Goal: Check status: Check status

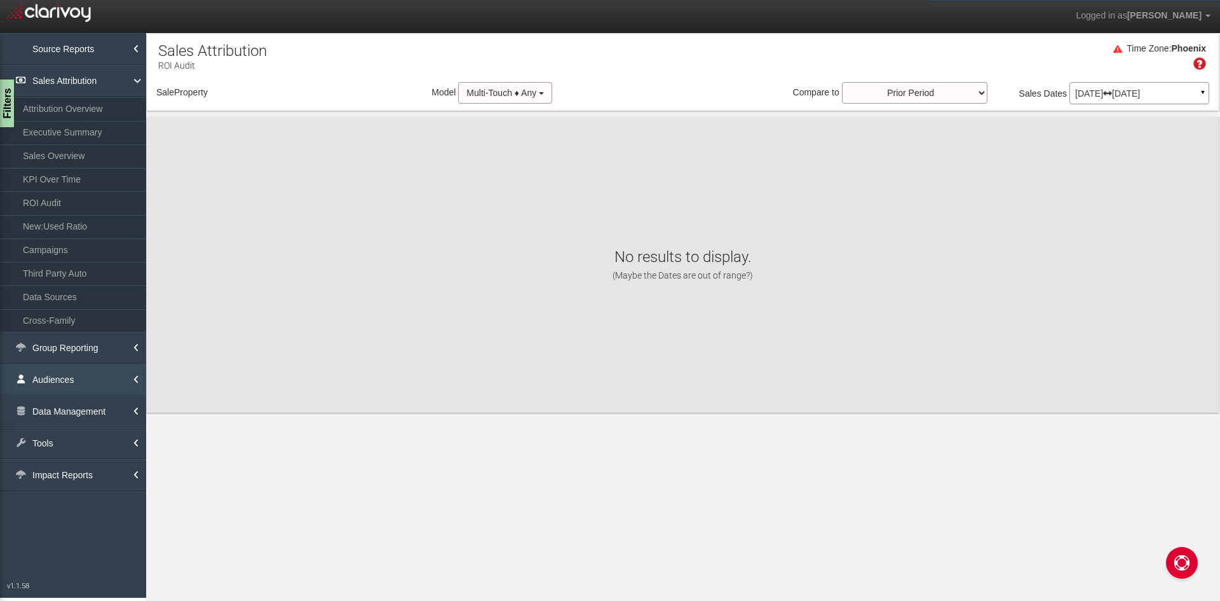
select select "object:1397"
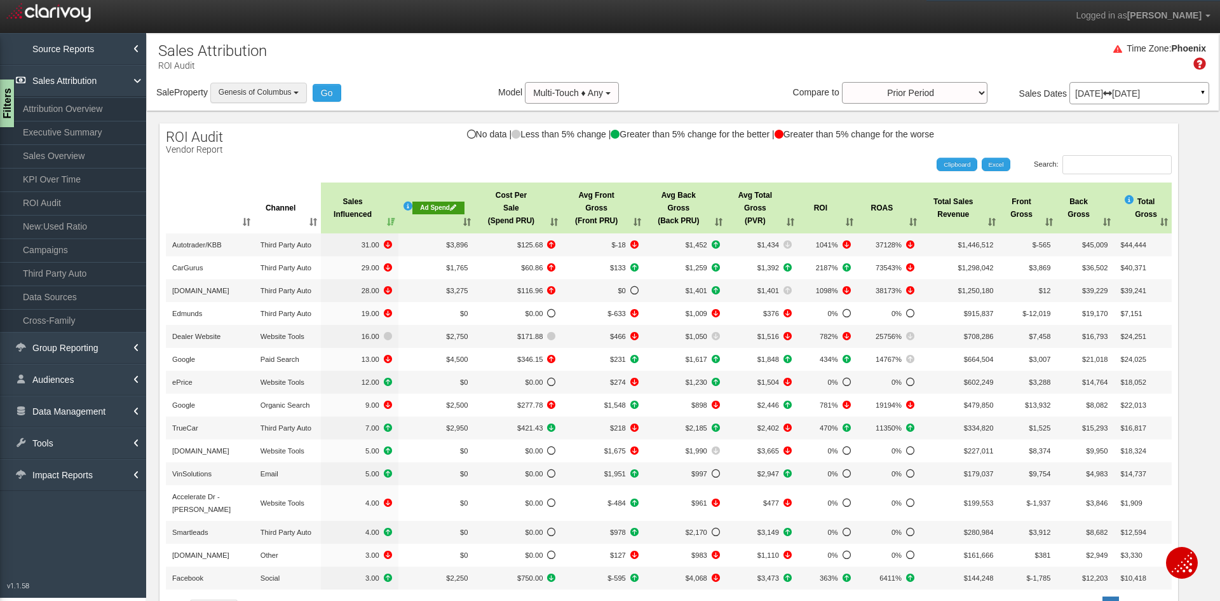
click at [295, 83] on button "Genesis of Columbus" at bounding box center [258, 93] width 97 height 20
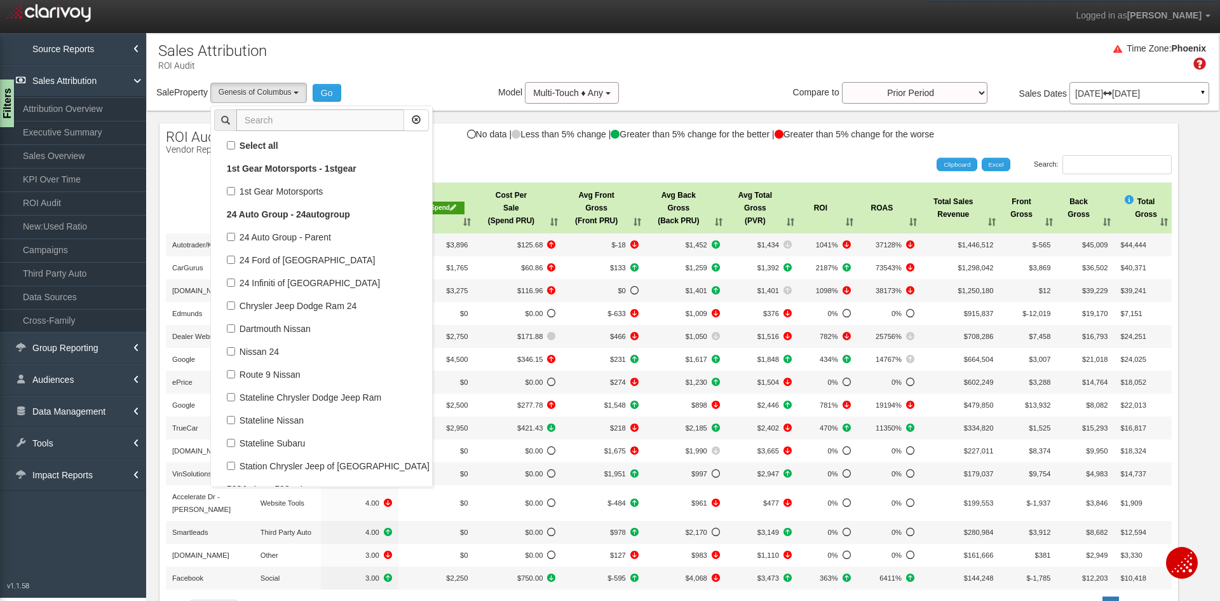
scroll to position [30846, 0]
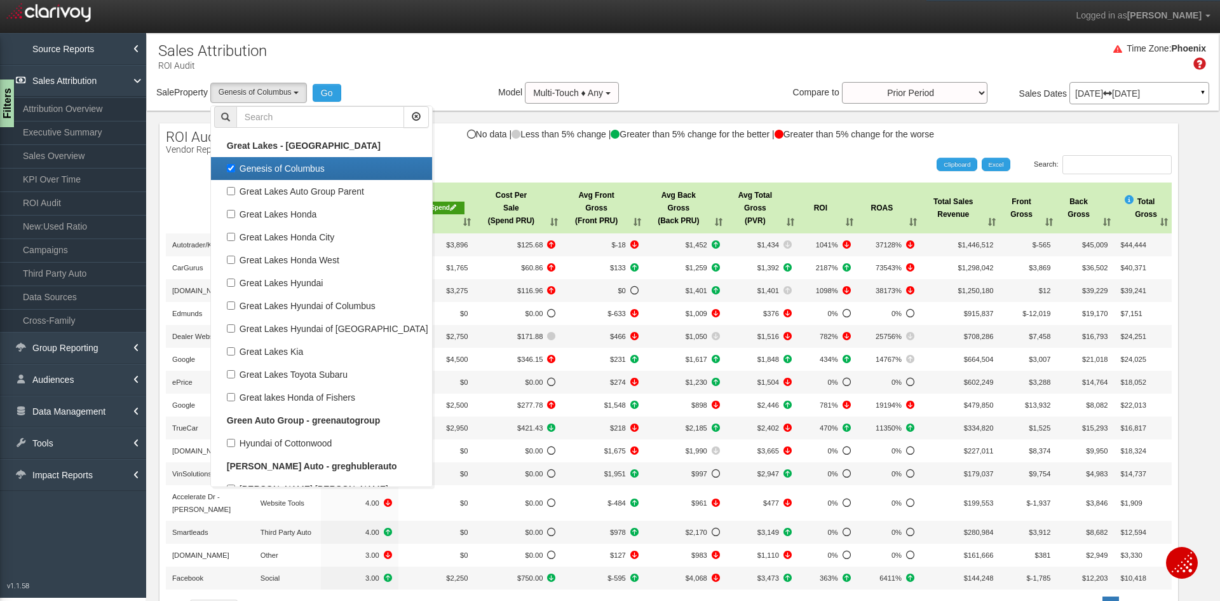
click at [286, 173] on label "Genesis of Columbus" at bounding box center [321, 168] width 215 height 17
click at [235, 172] on input "Genesis of Columbus" at bounding box center [231, 168] width 8 height 8
checkbox input "false"
select select
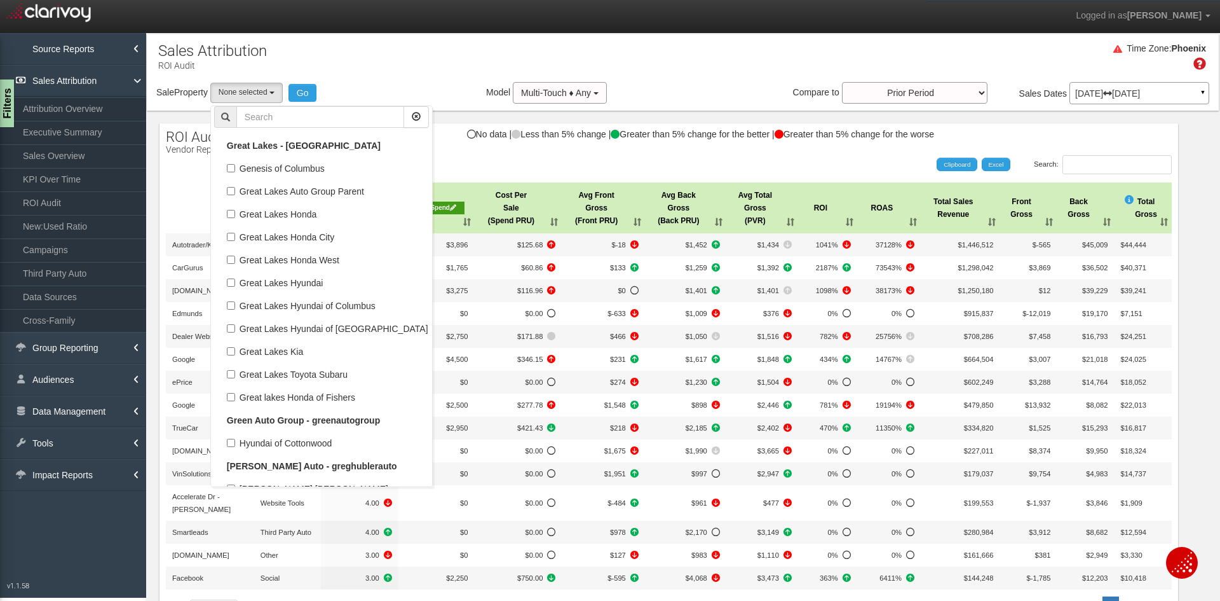
scroll to position [14767, 0]
click at [314, 110] on input "text" at bounding box center [320, 117] width 168 height 22
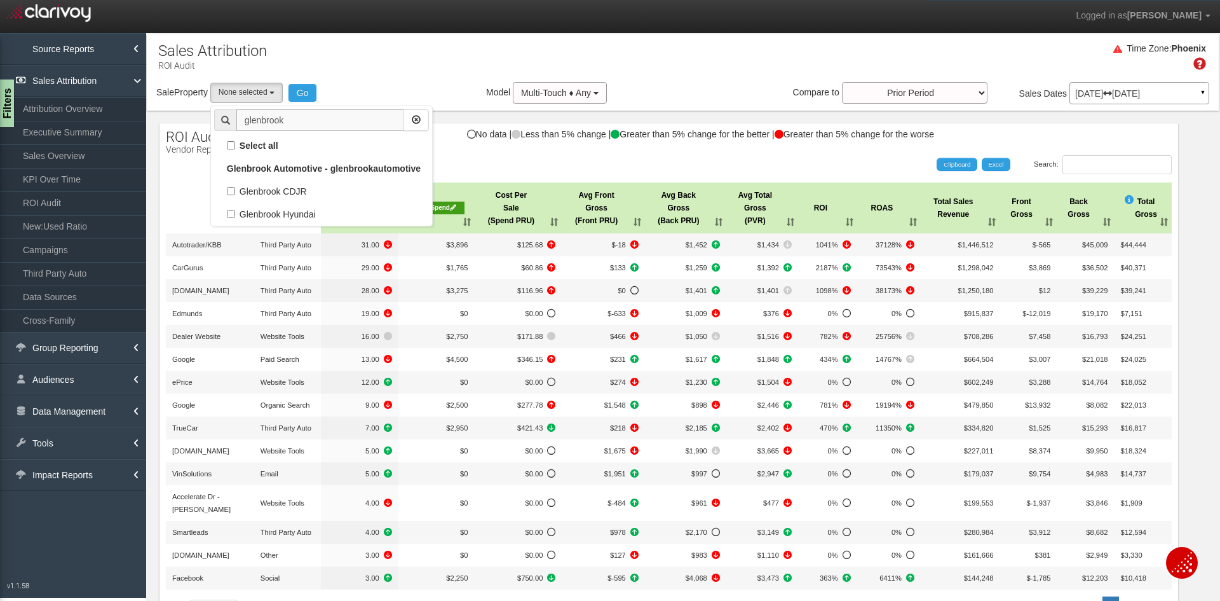
scroll to position [0, 0]
type input "glenbrook"
click at [290, 188] on label "Glenbrook CDJR" at bounding box center [321, 191] width 215 height 17
click at [235, 188] on input "Glenbrook CDJR" at bounding box center [231, 191] width 8 height 8
checkbox input "true"
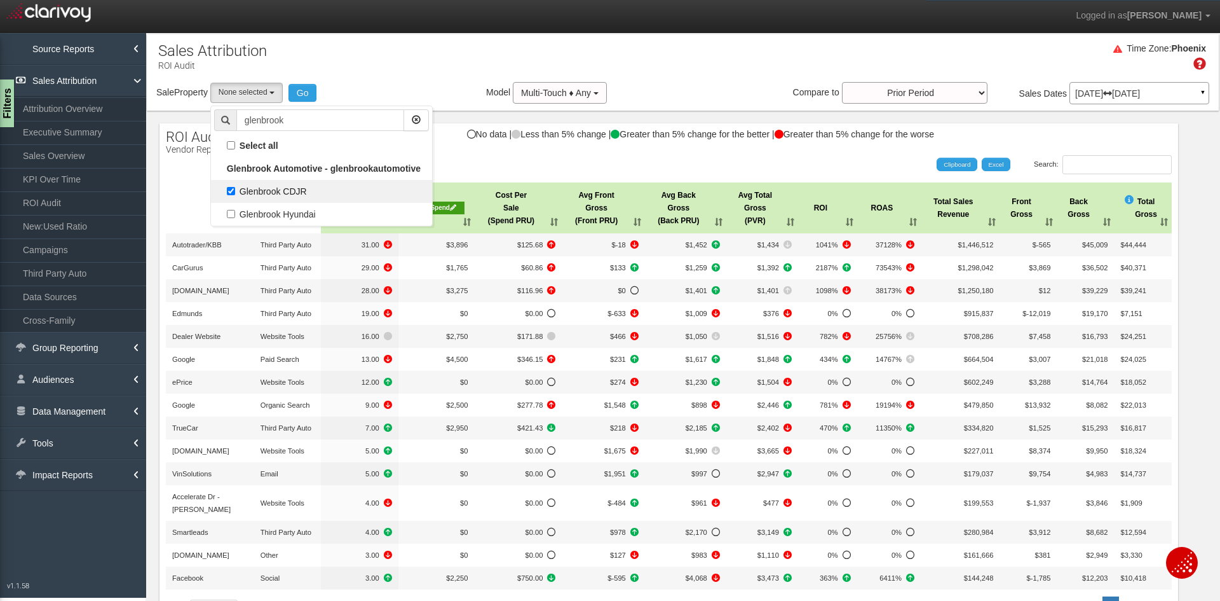
select select "object:1373"
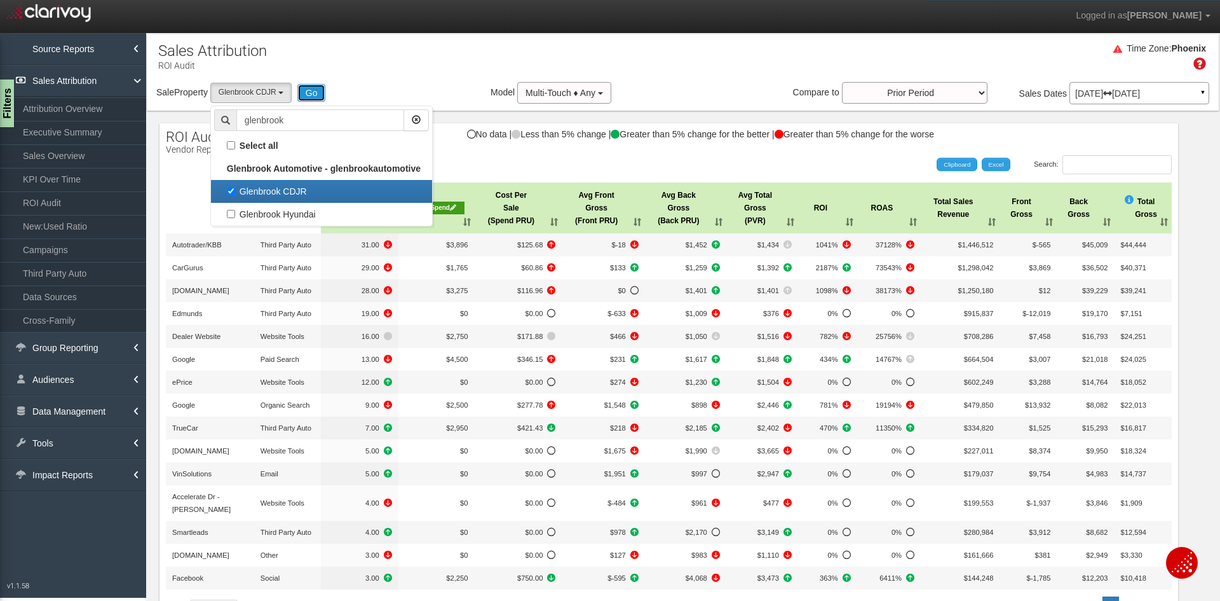
click at [318, 92] on button "Go" at bounding box center [311, 93] width 29 height 18
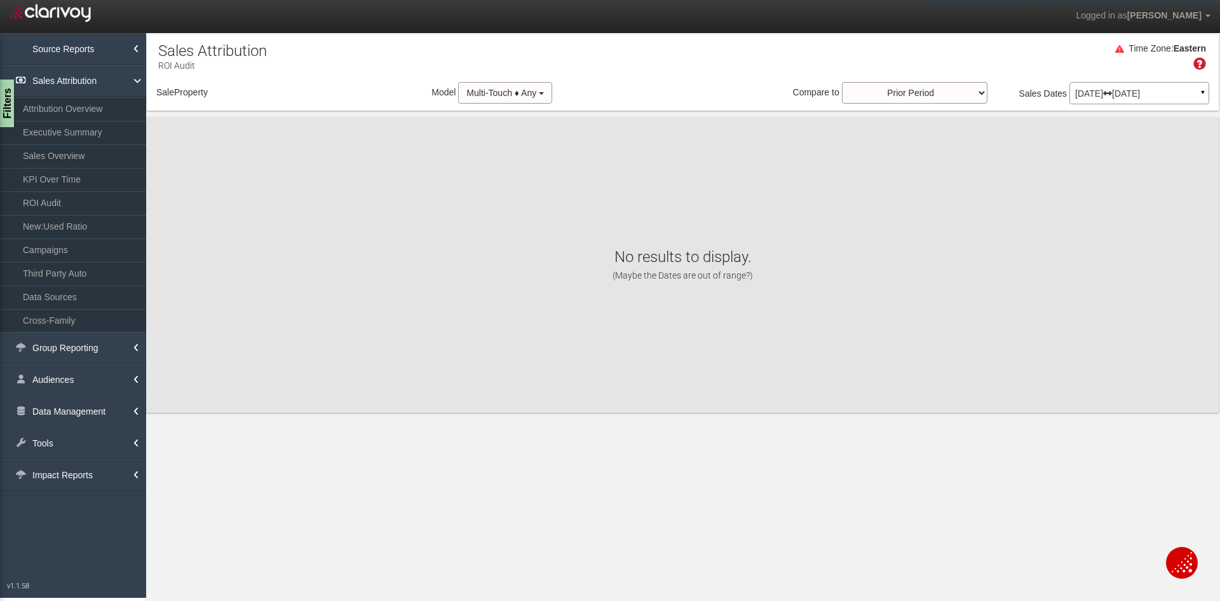
select select "object:3987"
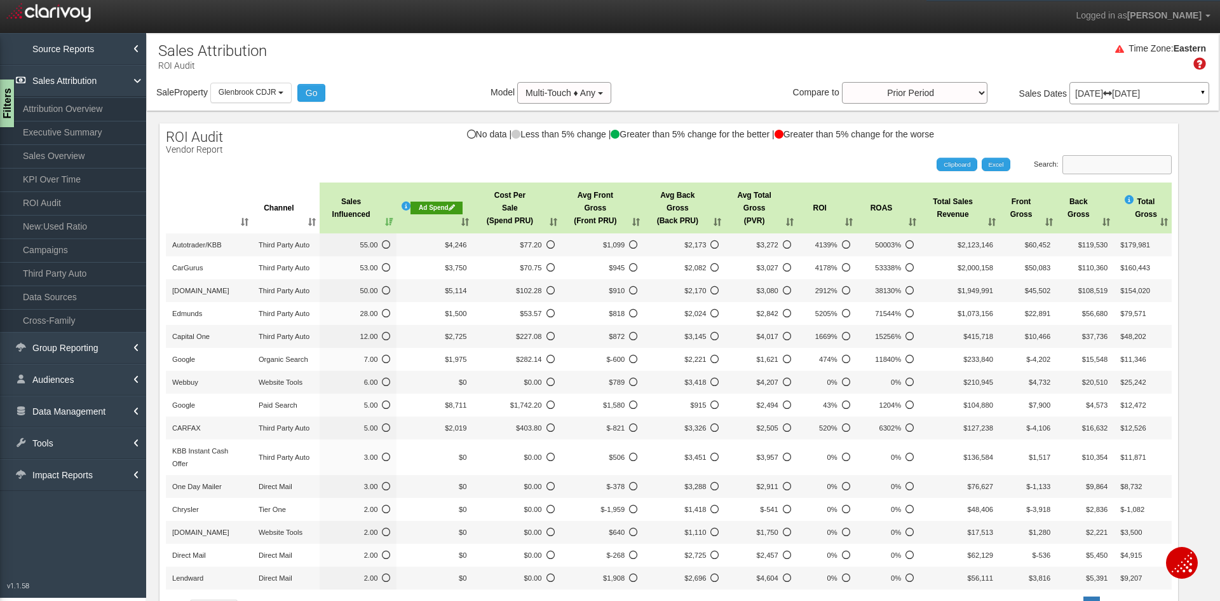
click at [1107, 164] on input "Search:" at bounding box center [1117, 164] width 109 height 19
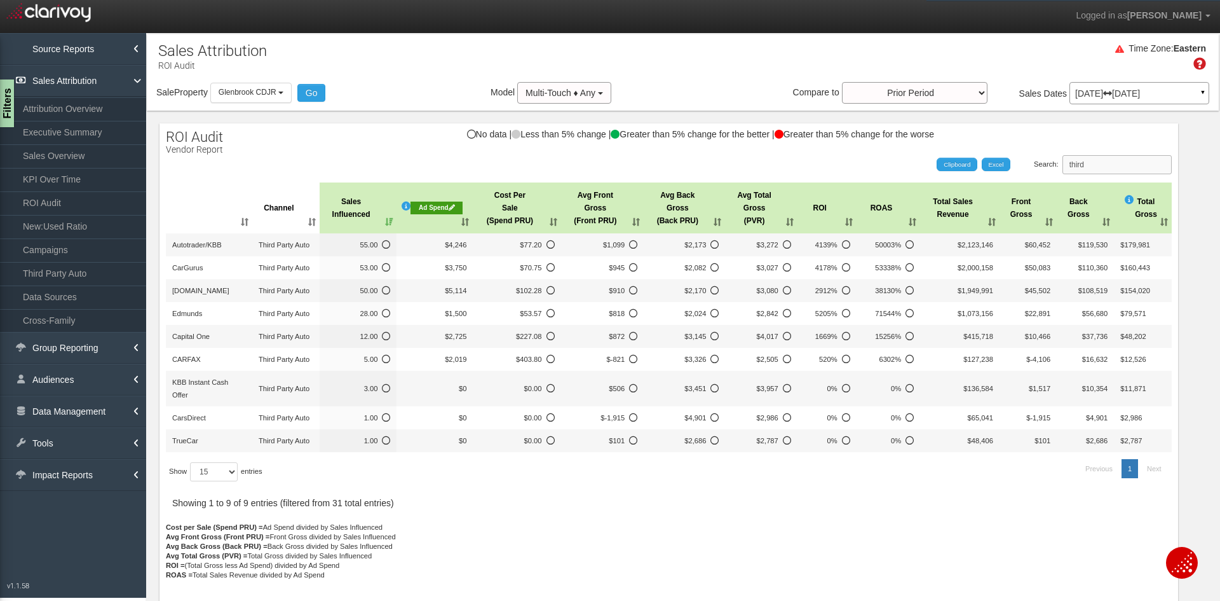
type input "third"
click at [1182, 89] on p "[DATE] [DATE]" at bounding box center [1139, 93] width 128 height 9
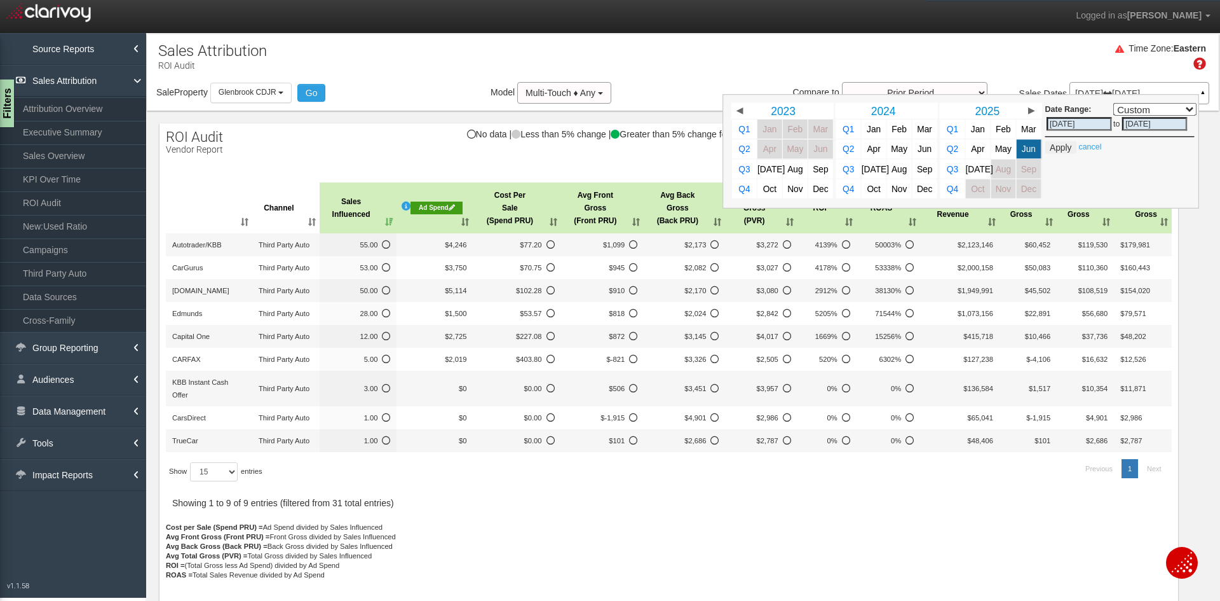
click at [1182, 89] on p "[DATE] [DATE]" at bounding box center [1139, 93] width 128 height 9
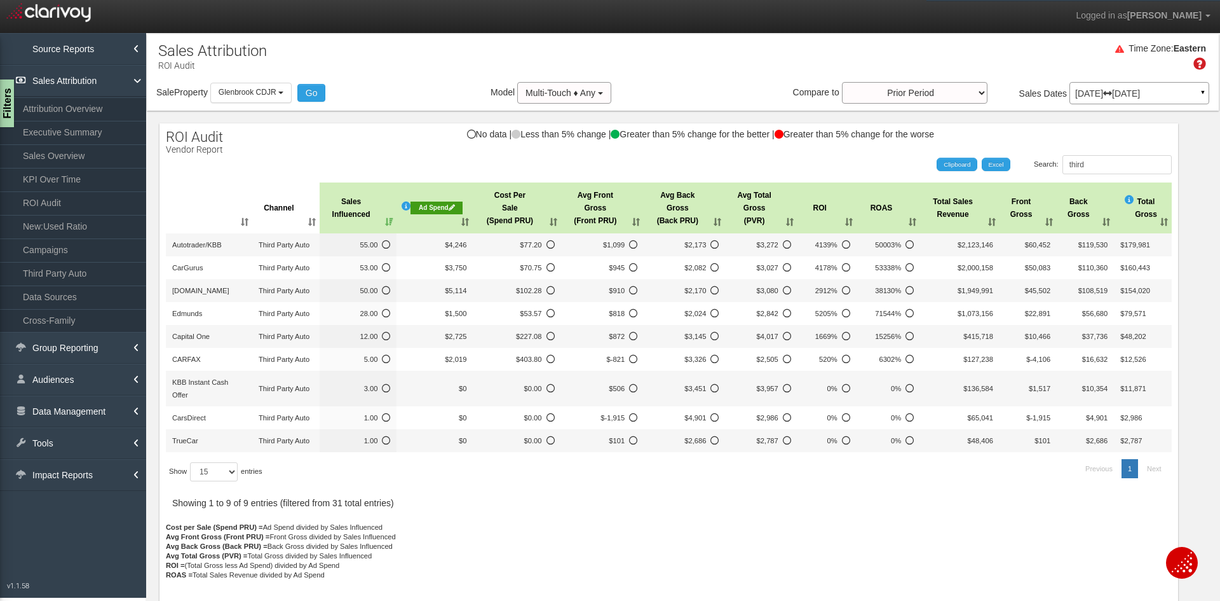
click at [278, 105] on div "Sale Property Loading 1st Gear Motorsports 24 Auto Group - Parent [DEMOGRAPHIC_…" at bounding box center [683, 95] width 1072 height 27
click at [276, 93] on span "Glenbrook CDJR" at bounding box center [248, 92] width 58 height 9
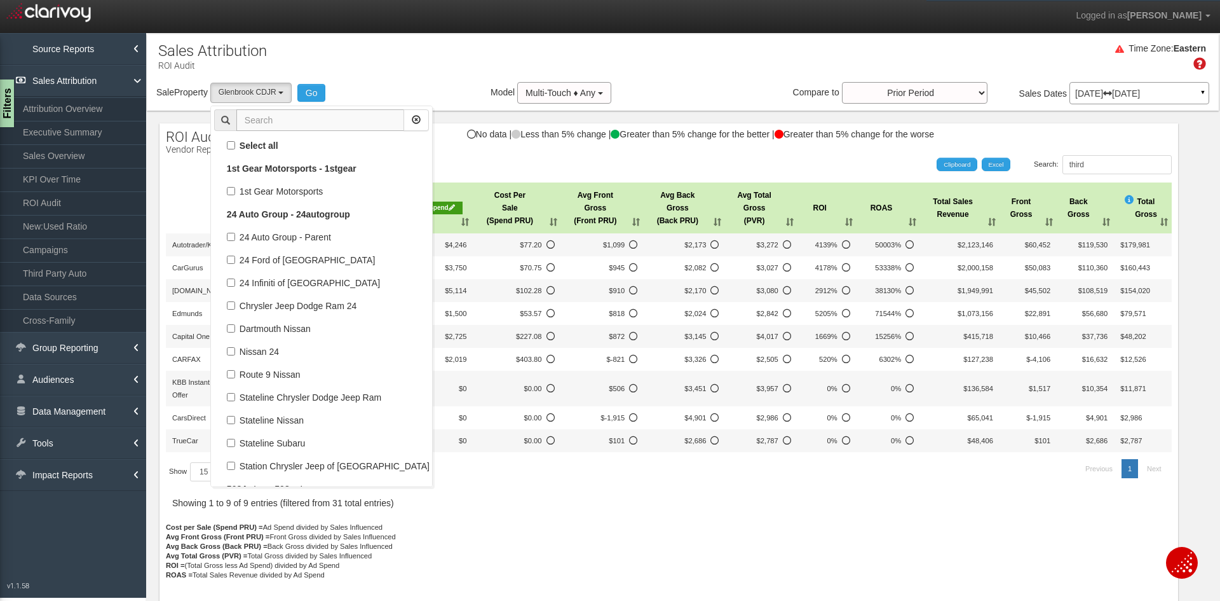
scroll to position [29953, 0]
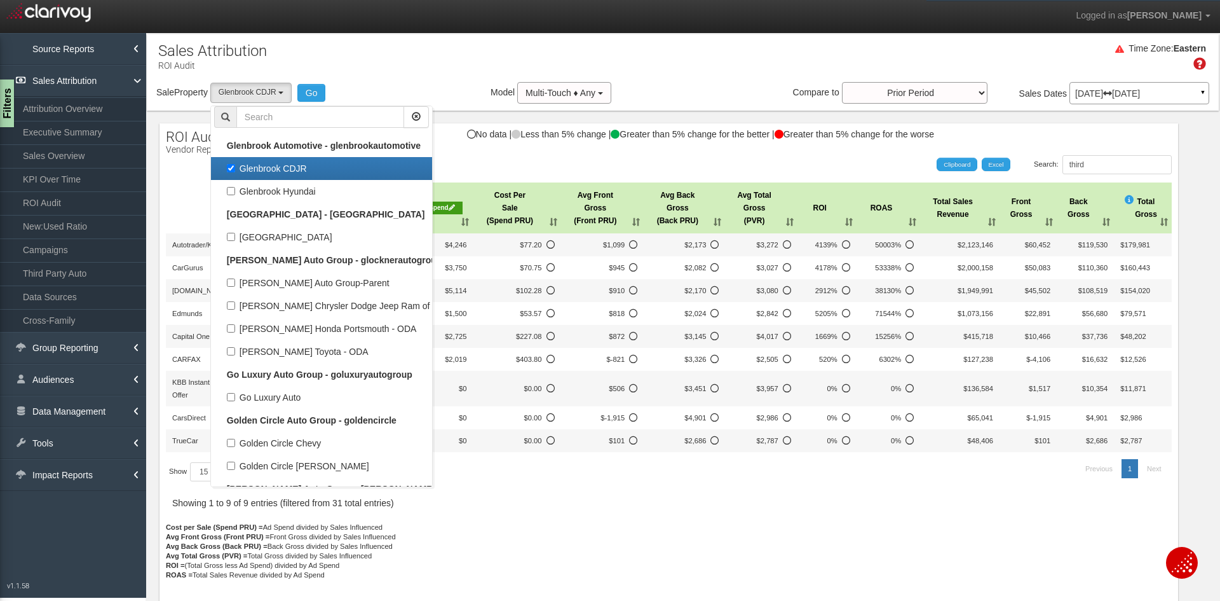
click at [271, 166] on label "Glenbrook CDJR" at bounding box center [321, 168] width 215 height 17
click at [235, 166] on input "Glenbrook CDJR" at bounding box center [231, 168] width 8 height 8
checkbox input "false"
select select
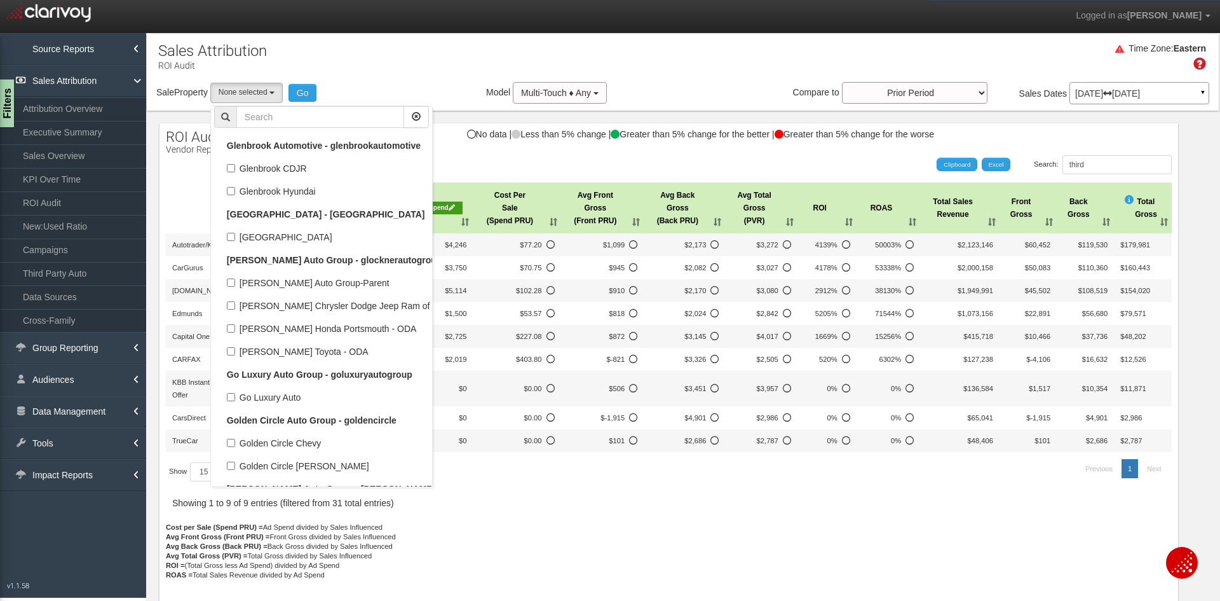
scroll to position [14338, 0]
click at [282, 113] on input "text" at bounding box center [320, 117] width 168 height 22
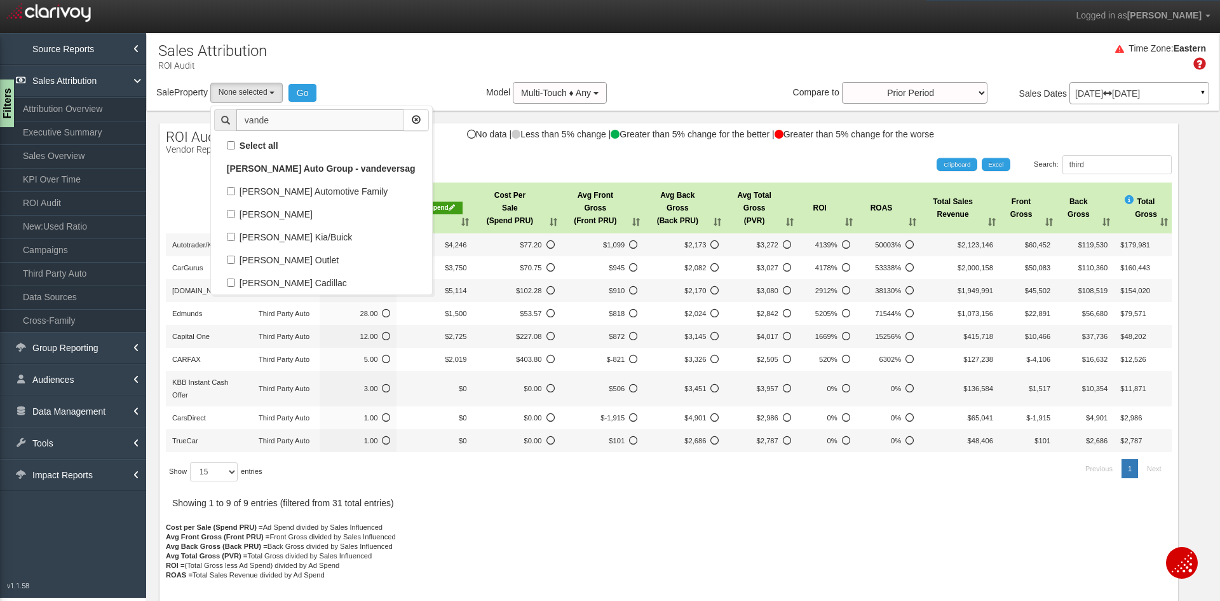
scroll to position [0, 0]
type input "vande"
click at [293, 237] on label "[PERSON_NAME] Kia/Buick" at bounding box center [321, 237] width 215 height 17
click at [235, 237] on input "[PERSON_NAME] Kia/Buick" at bounding box center [231, 237] width 8 height 8
checkbox input "true"
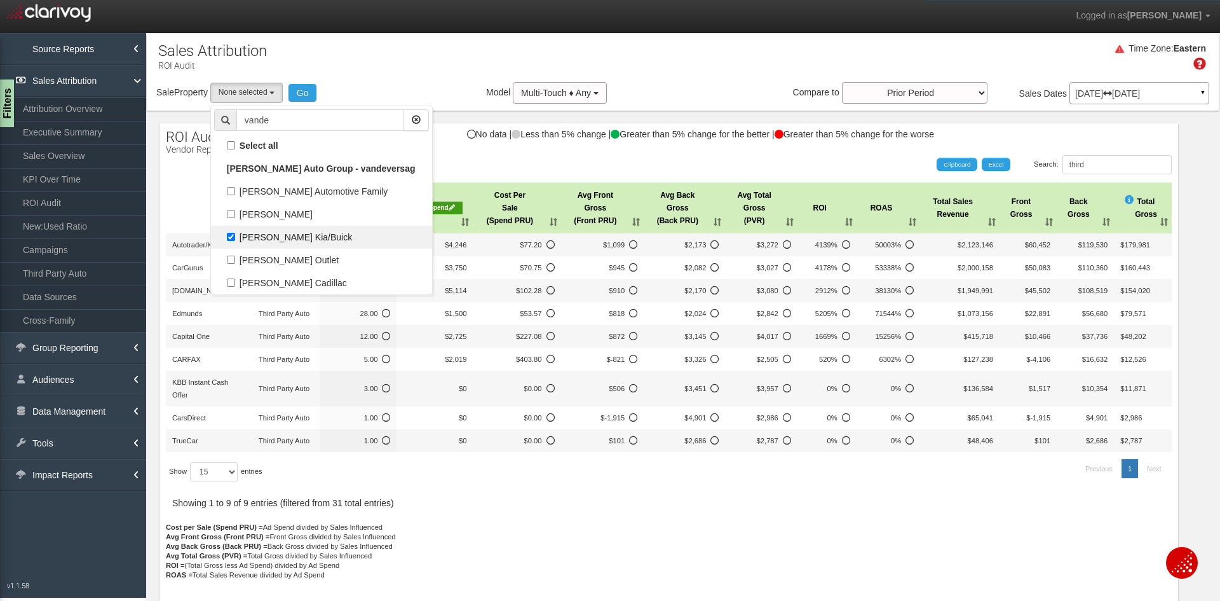
select select "object:5453"
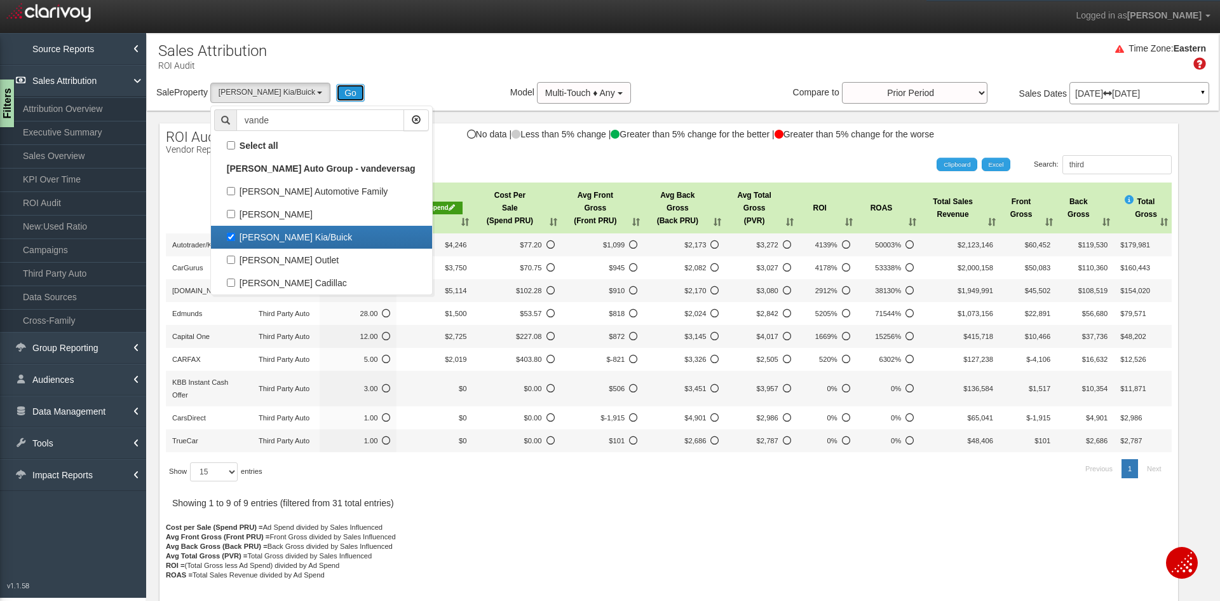
click at [336, 93] on button "Go" at bounding box center [350, 93] width 29 height 18
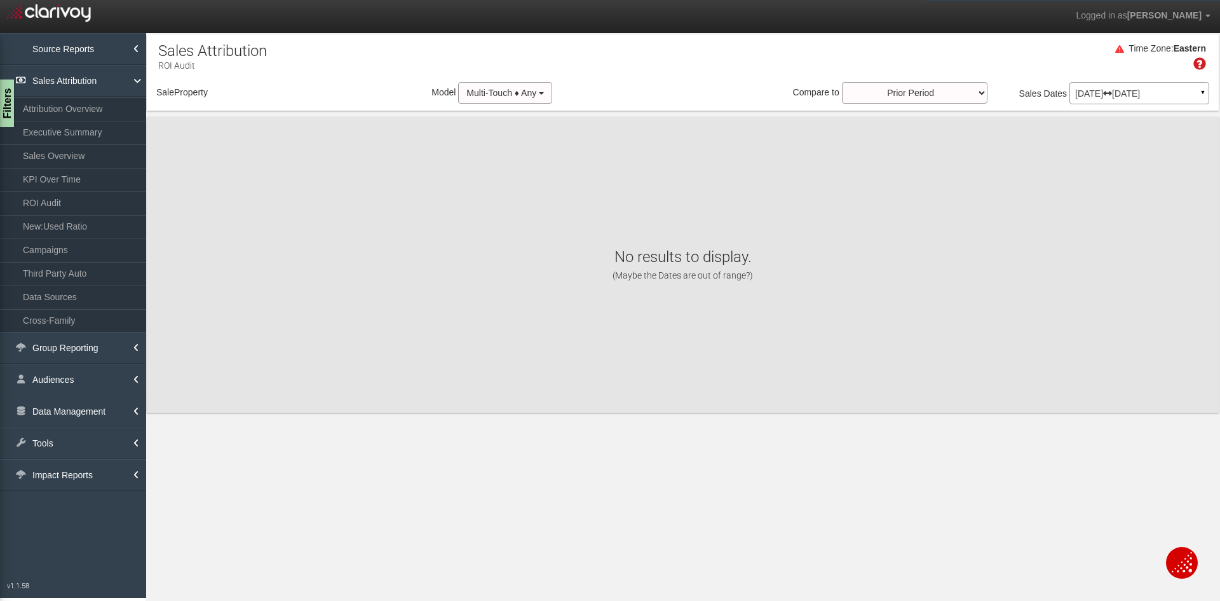
select select "object:8062"
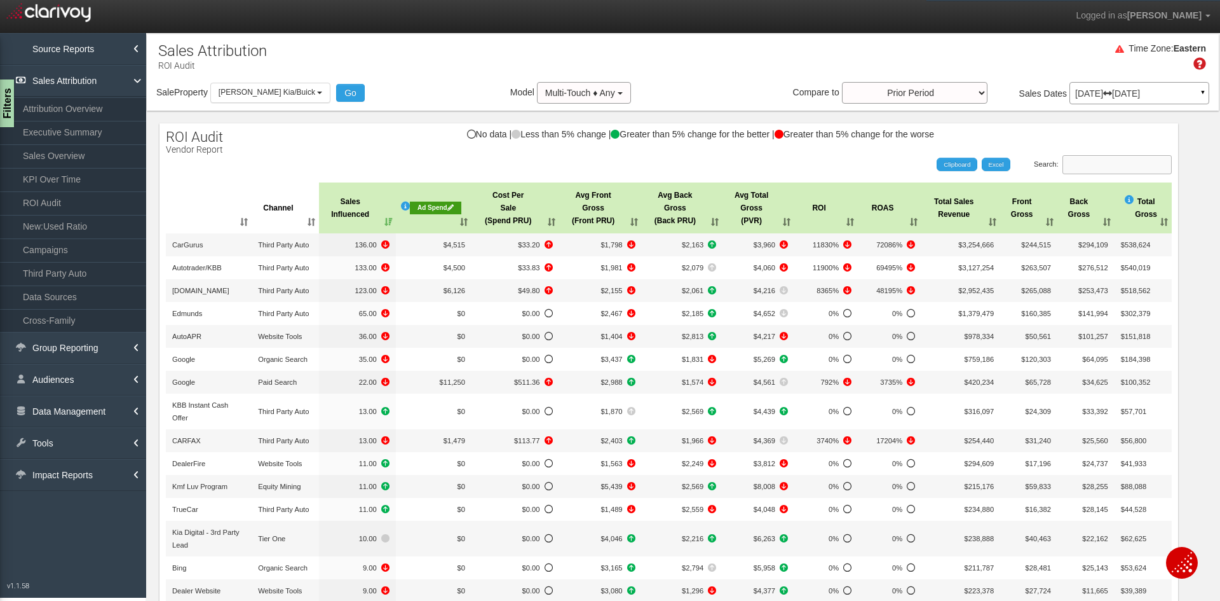
click at [1077, 165] on input "Search:" at bounding box center [1117, 164] width 109 height 19
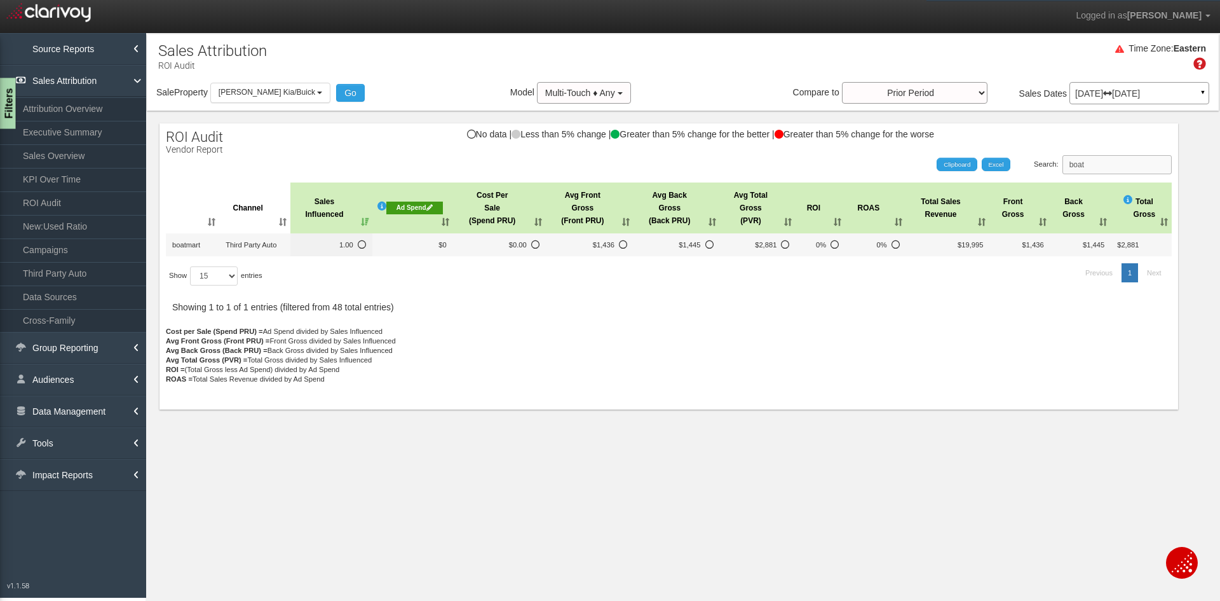
type input "boat"
click at [8, 102] on div "Filters" at bounding box center [8, 103] width 16 height 51
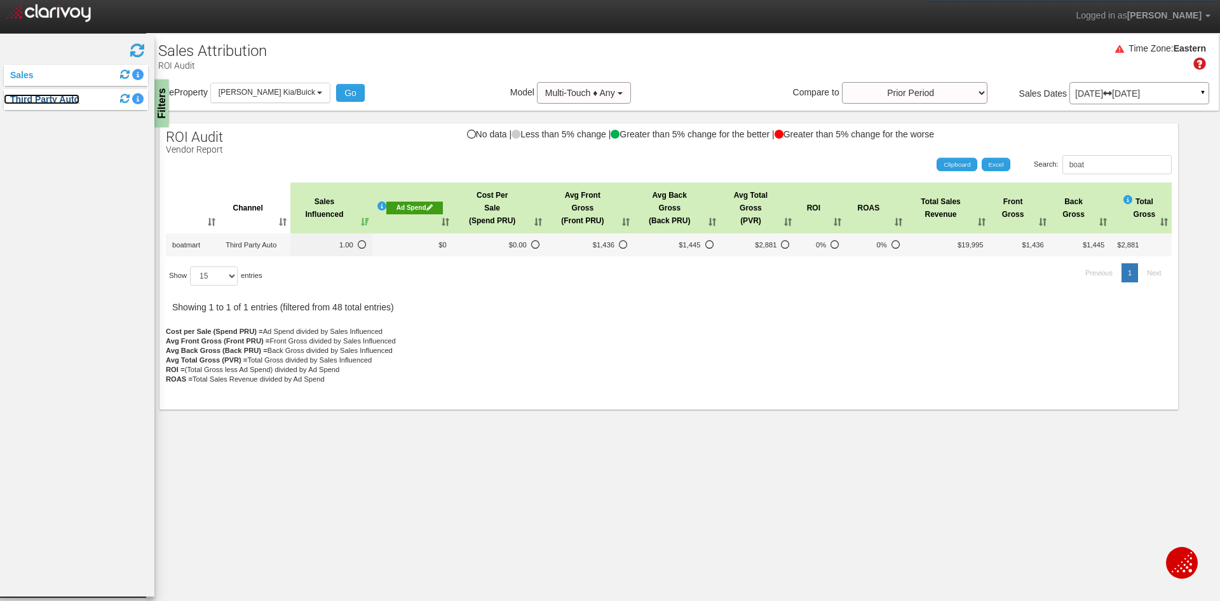
click at [43, 98] on link "Third Party Auto" at bounding box center [42, 99] width 76 height 10
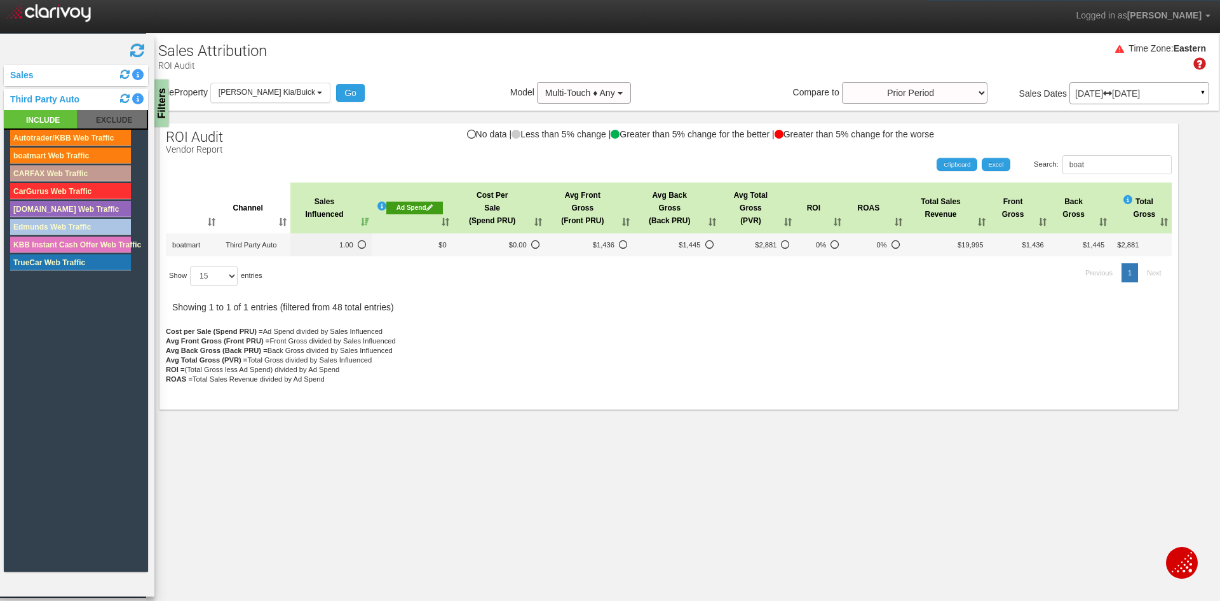
click at [47, 153] on rect at bounding box center [70, 155] width 121 height 16
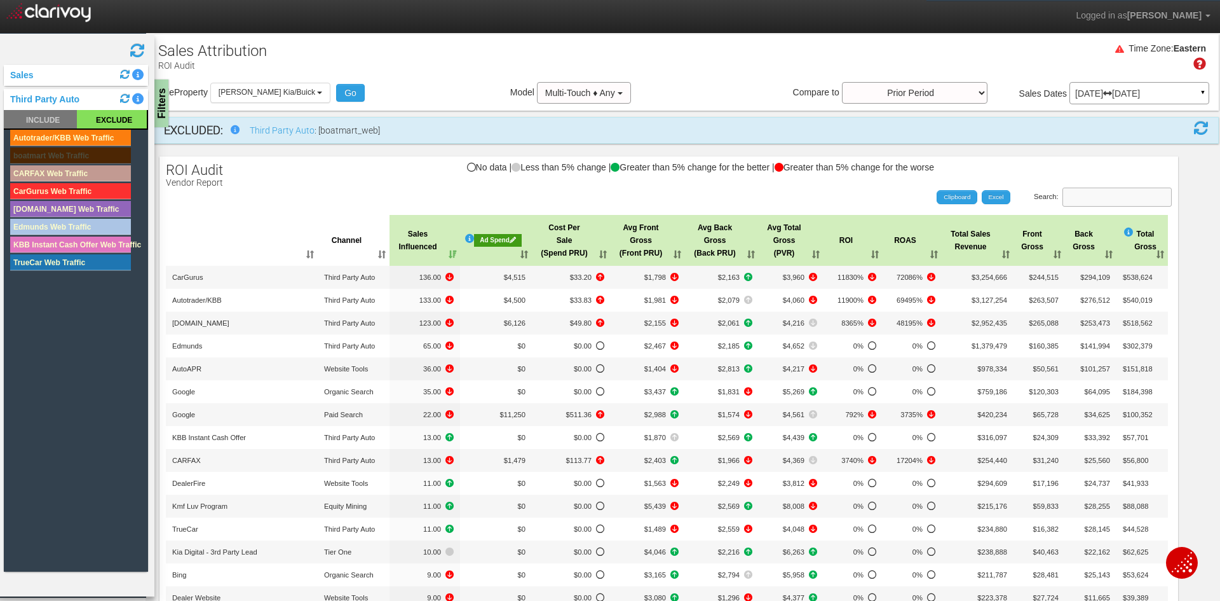
click at [1080, 202] on input "Search:" at bounding box center [1117, 197] width 109 height 19
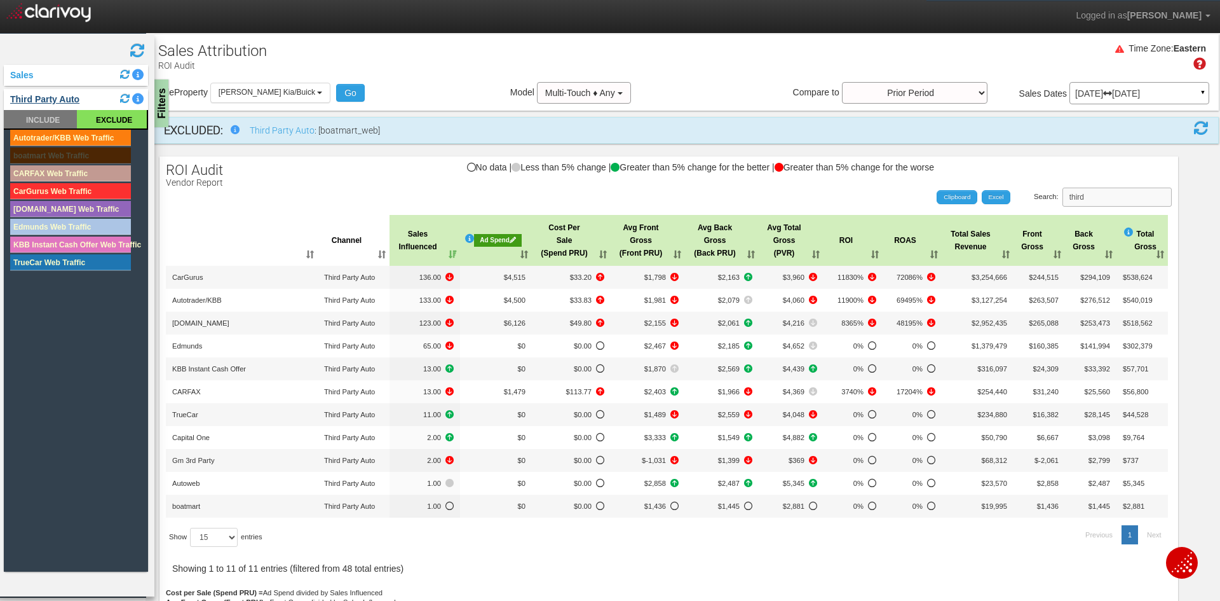
type input "third"
click at [51, 96] on link "Third Party Auto" at bounding box center [42, 99] width 76 height 10
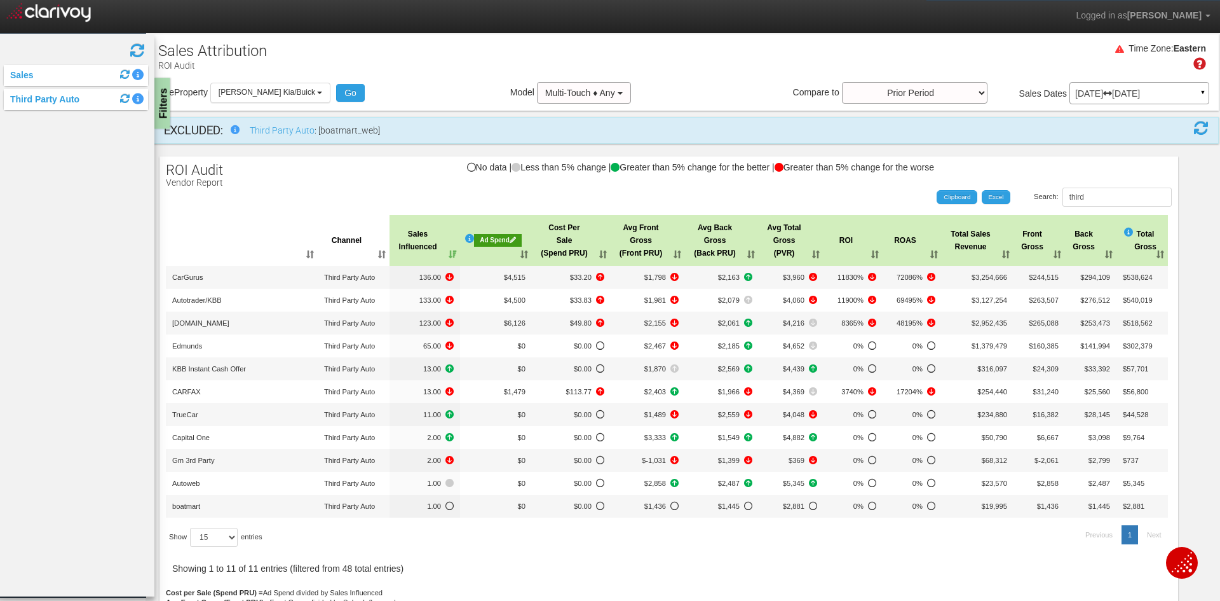
click at [167, 100] on div "Filters" at bounding box center [162, 103] width 16 height 51
